Goal: Register for event/course

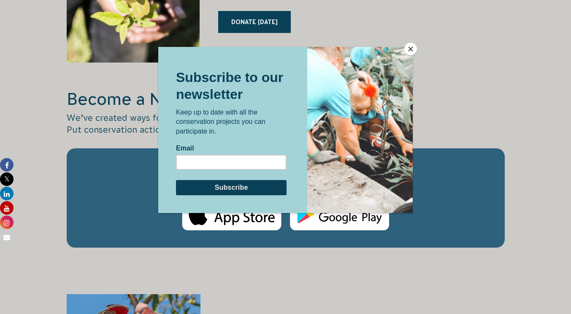
scroll to position [1393, 0]
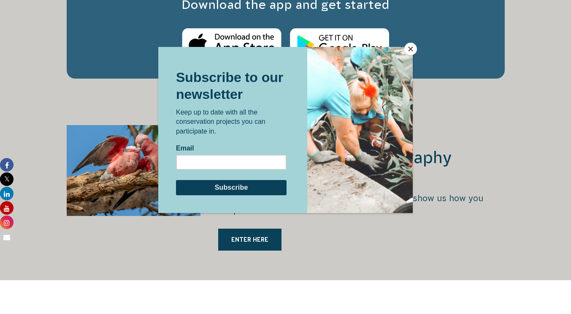
click at [413, 53] on button "Close" at bounding box center [410, 49] width 13 height 13
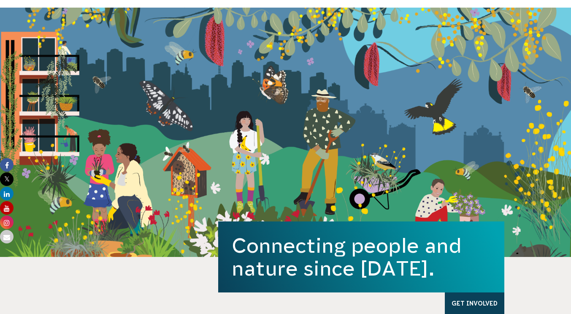
scroll to position [0, 0]
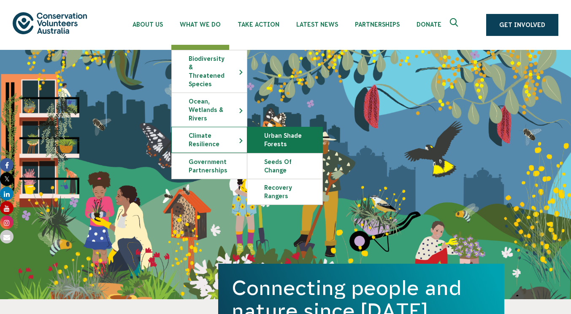
click at [269, 133] on link "Urban Shade Forests" at bounding box center [284, 139] width 75 height 25
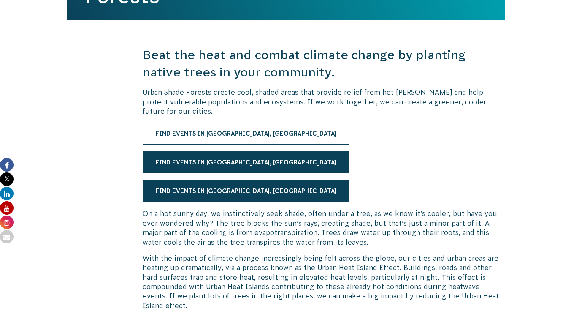
scroll to position [169, 0]
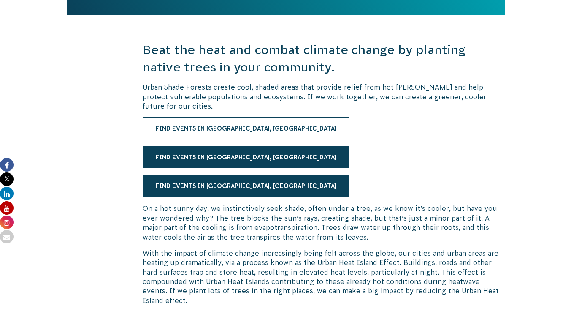
click at [210, 127] on link "Find events in Rockingham, WA" at bounding box center [246, 128] width 207 height 22
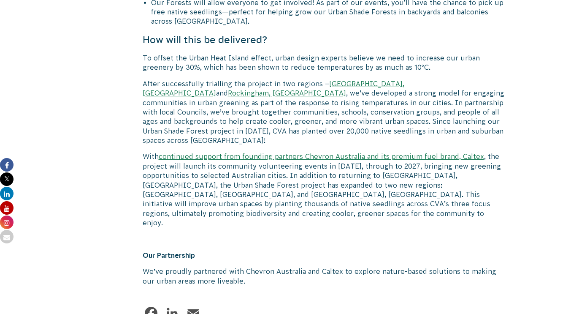
scroll to position [929, 0]
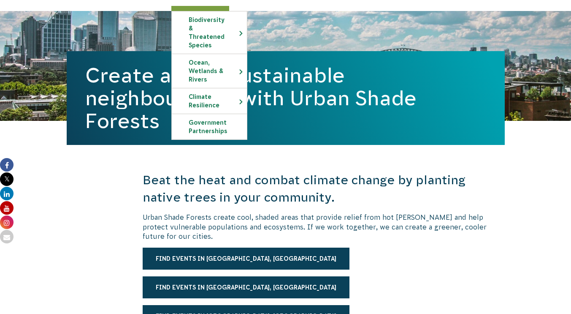
scroll to position [84, 0]
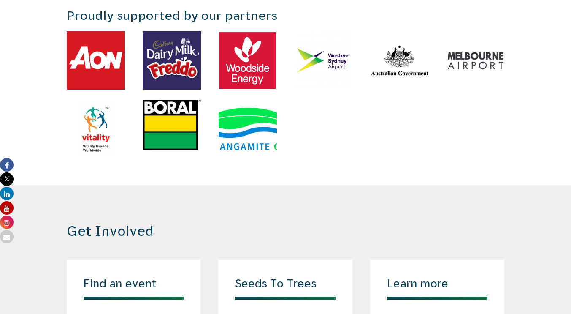
scroll to position [1730, 0]
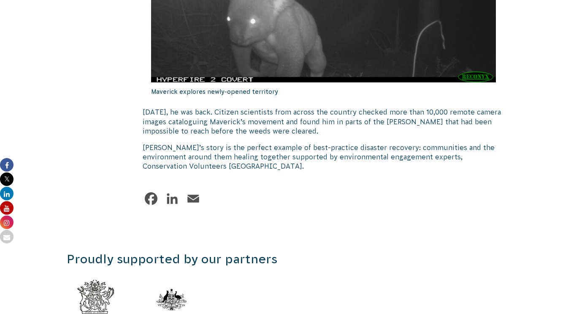
scroll to position [971, 0]
